Goal: Task Accomplishment & Management: Use online tool/utility

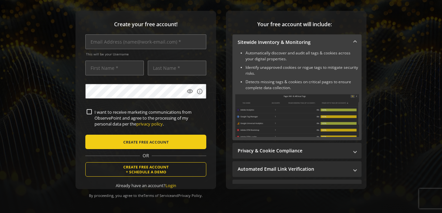
scroll to position [93, 0]
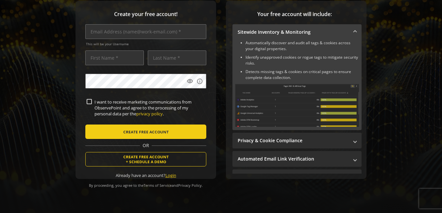
click at [169, 172] on link "Login" at bounding box center [171, 175] width 11 height 6
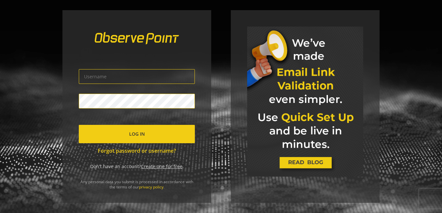
click at [171, 83] on input "text" at bounding box center [137, 76] width 116 height 15
type input "[EMAIL_ADDRESS][DOMAIN_NAME]"
click button "Log In" at bounding box center [137, 134] width 116 height 18
click at [151, 165] on link "Create one for free" at bounding box center [162, 166] width 42 height 6
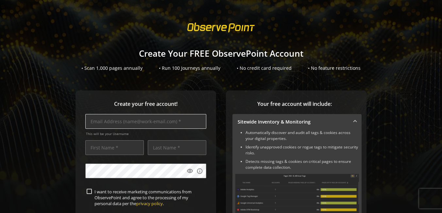
click at [137, 122] on input "text" at bounding box center [145, 121] width 121 height 15
type input "[EMAIL_ADDRESS][DOMAIN_NAME]"
type input "[PERSON_NAME]"
type input "Zerbetto"
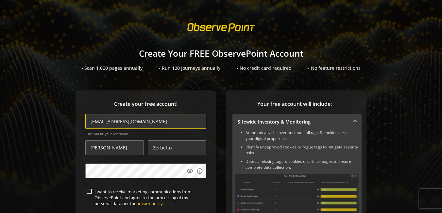
scroll to position [33, 0]
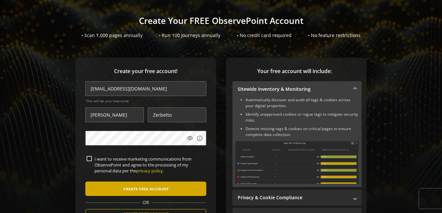
click at [132, 186] on span "CREATE FREE ACCOUNT" at bounding box center [145, 189] width 45 height 12
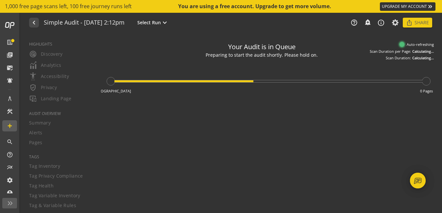
type textarea "Notes can include: -a description of what this audit is validating -changes in …"
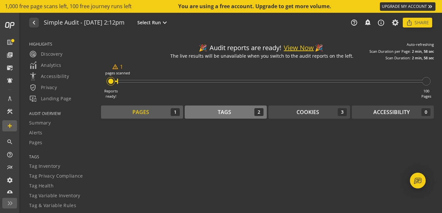
click at [229, 111] on div "Tags" at bounding box center [224, 112] width 13 height 8
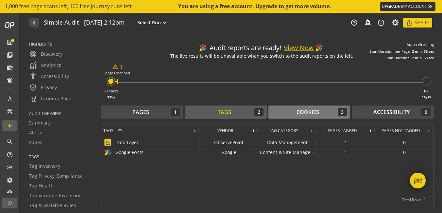
click at [289, 107] on button "Cookies 3" at bounding box center [310, 111] width 82 height 13
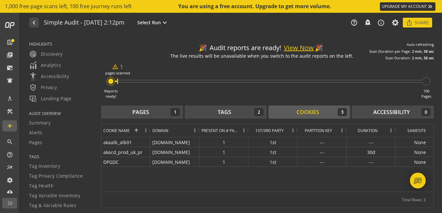
click at [289, 107] on button "Cookies 3" at bounding box center [310, 111] width 82 height 13
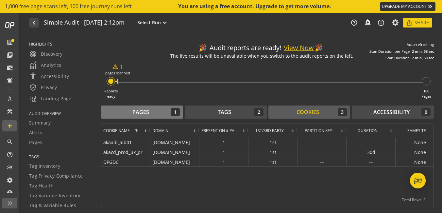
click at [157, 108] on button "Pages 1" at bounding box center [142, 111] width 82 height 13
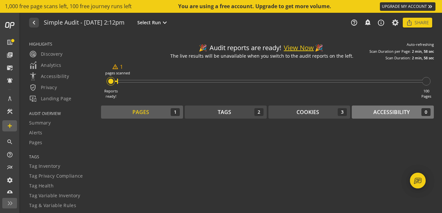
click at [373, 106] on button "Accessibility 0" at bounding box center [393, 111] width 82 height 13
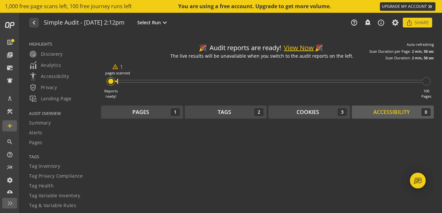
click at [296, 45] on button "View Now" at bounding box center [299, 47] width 30 height 9
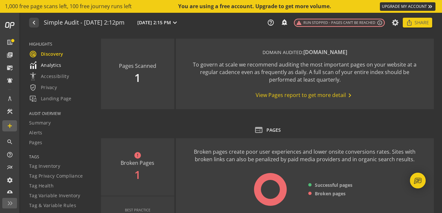
click at [61, 65] on div "Analytics" at bounding box center [61, 65] width 64 height 8
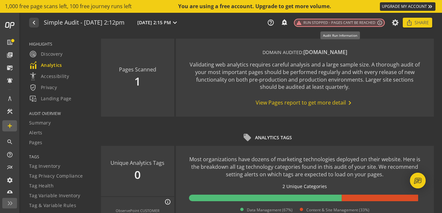
click at [367, 24] on span "warning Run Stopped - Pages can't be reached" at bounding box center [335, 23] width 79 height 6
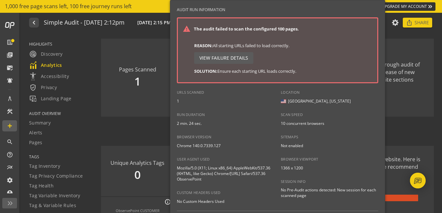
click at [225, 60] on span "View Failure Details" at bounding box center [224, 58] width 49 height 12
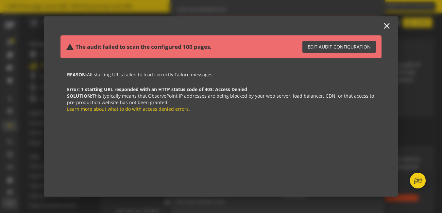
click at [390, 29] on mat-icon "close" at bounding box center [387, 26] width 9 height 9
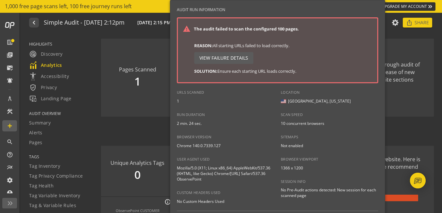
click at [3, 24] on div at bounding box center [221, 106] width 442 height 213
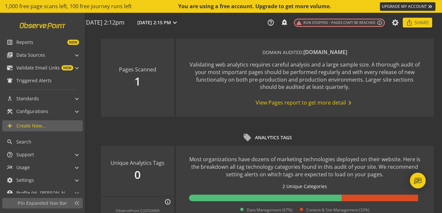
click at [31, 25] on link at bounding box center [43, 25] width 54 height 12
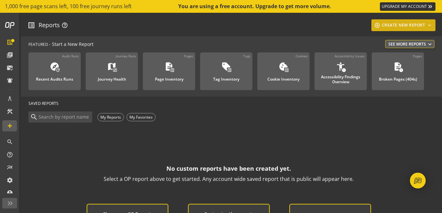
click at [395, 30] on div "add_circle_outline CREATE NEW REPORT keyboard_arrow_down" at bounding box center [403, 25] width 59 height 12
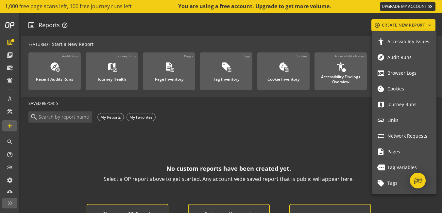
click at [394, 52] on link "explore Audit Runs" at bounding box center [404, 57] width 65 height 16
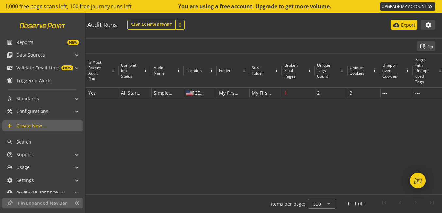
click at [16, 26] on link at bounding box center [43, 25] width 54 height 12
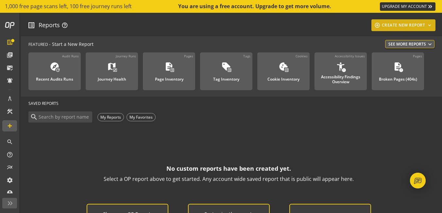
click at [416, 27] on div "add_circle_outline CREATE NEW REPORT keyboard_arrow_down" at bounding box center [403, 25] width 59 height 12
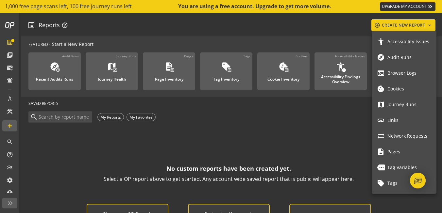
click at [411, 39] on span "Accessibility Issues" at bounding box center [410, 42] width 44 height 6
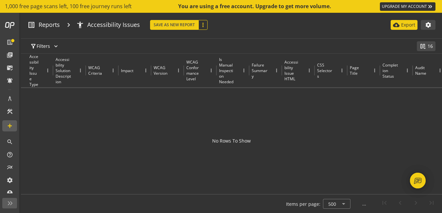
click at [183, 26] on button "Save As New Report" at bounding box center [174, 25] width 48 height 10
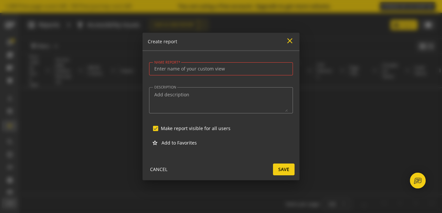
click at [293, 44] on mat-icon "close" at bounding box center [290, 40] width 9 height 9
